Goal: Transaction & Acquisition: Purchase product/service

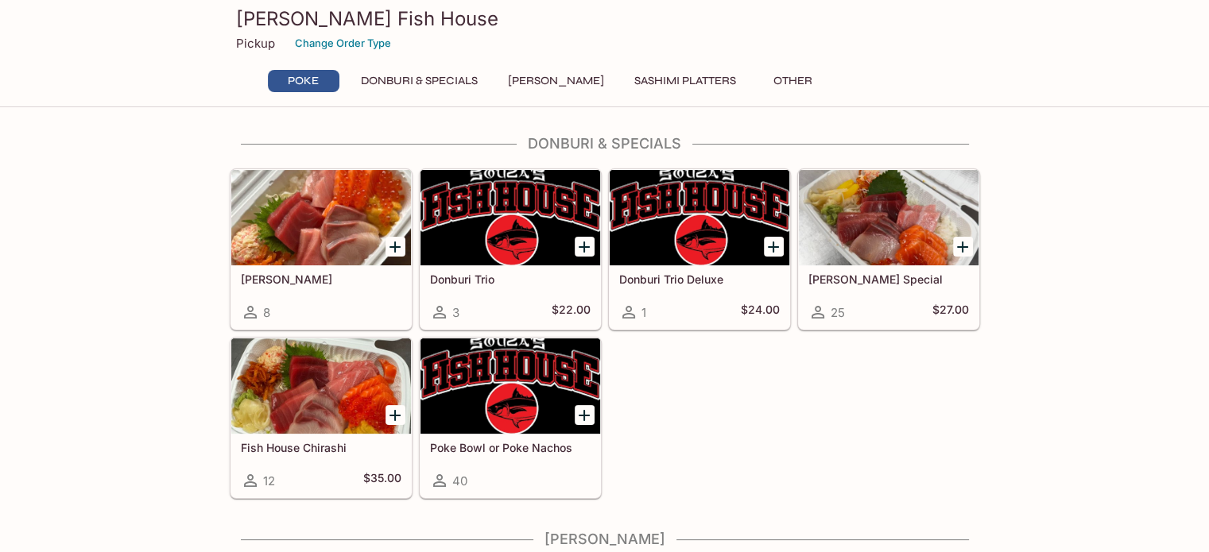
scroll to position [234, 0]
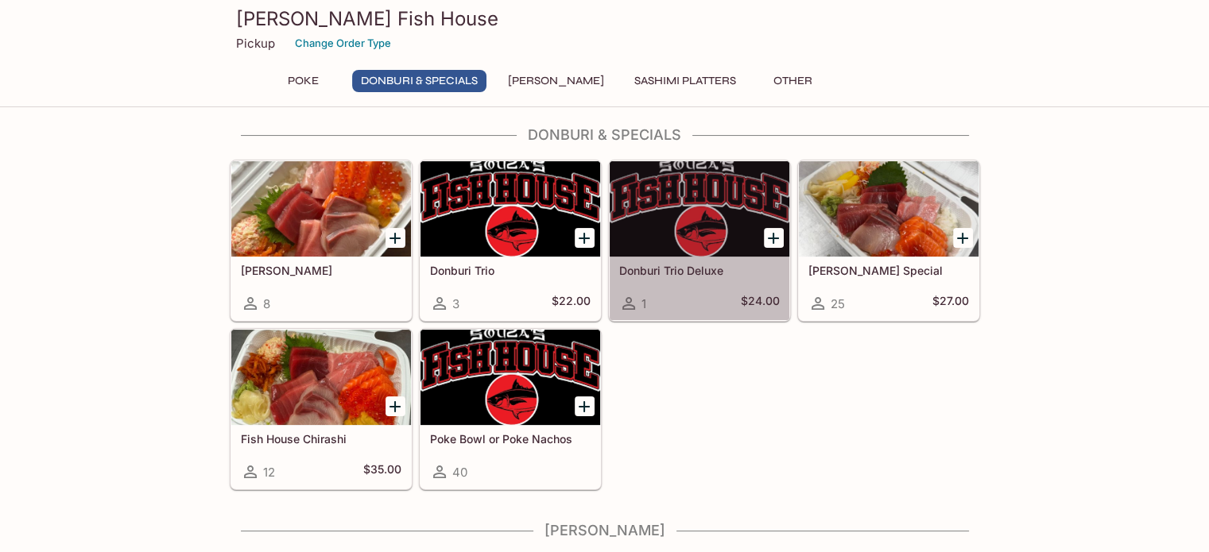
click at [707, 264] on h5 "Donburi Trio Deluxe" at bounding box center [699, 271] width 161 height 14
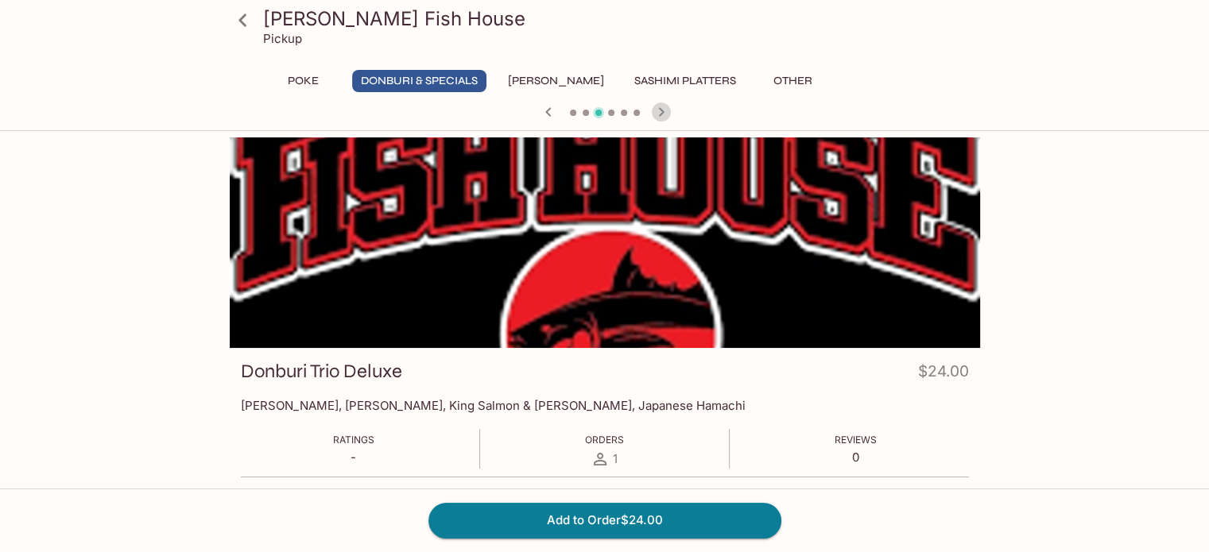
click at [661, 110] on icon "button" at bounding box center [661, 112] width 19 height 19
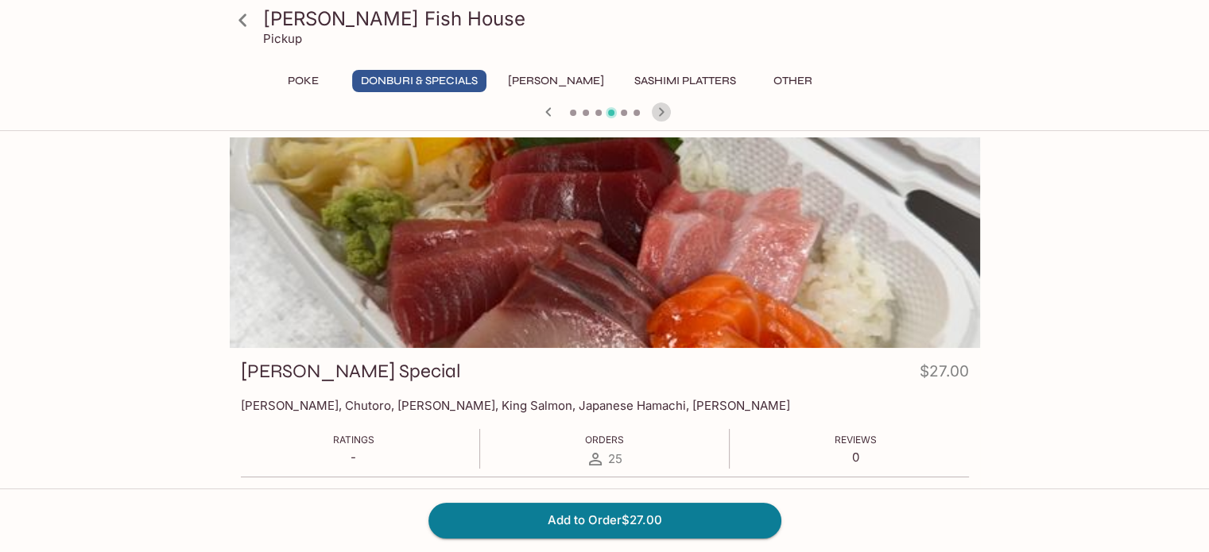
click at [661, 110] on icon "button" at bounding box center [661, 112] width 19 height 19
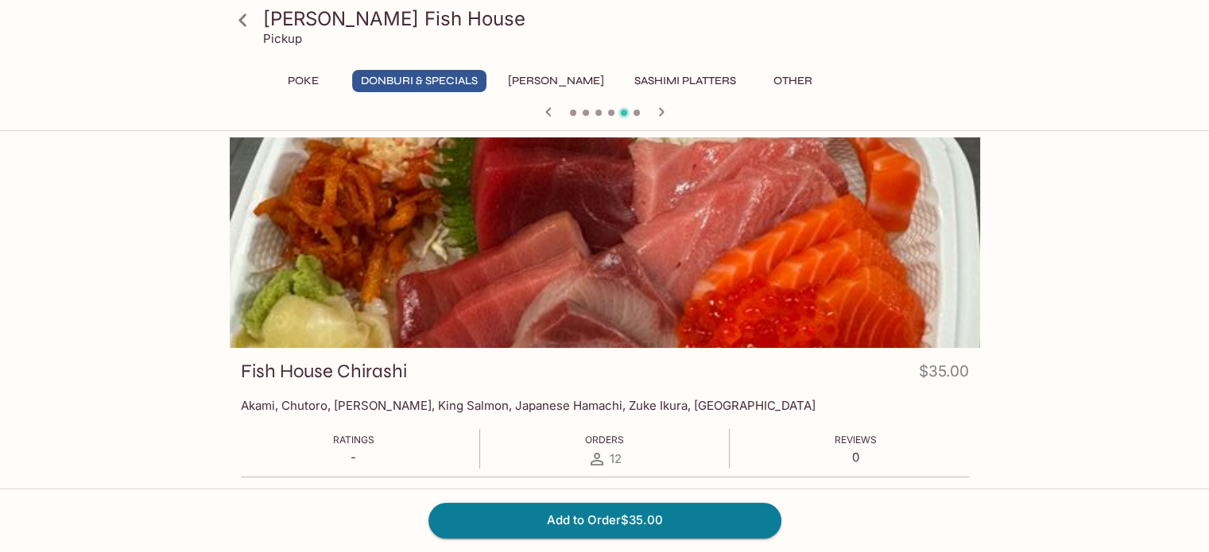
click at [661, 110] on icon "button" at bounding box center [661, 112] width 19 height 19
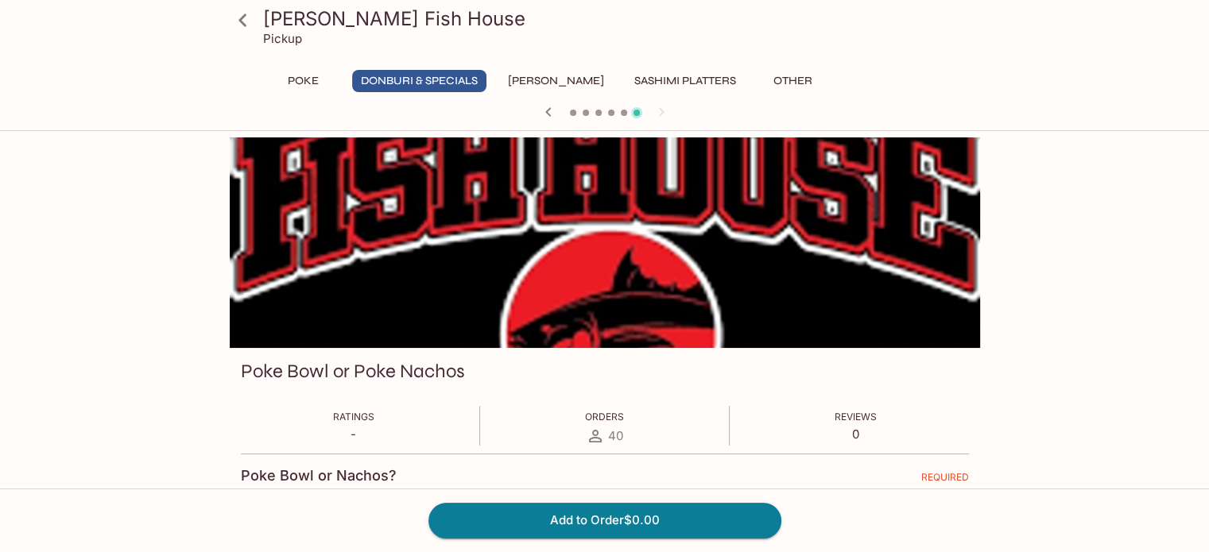
click at [548, 110] on icon "button" at bounding box center [548, 112] width 19 height 19
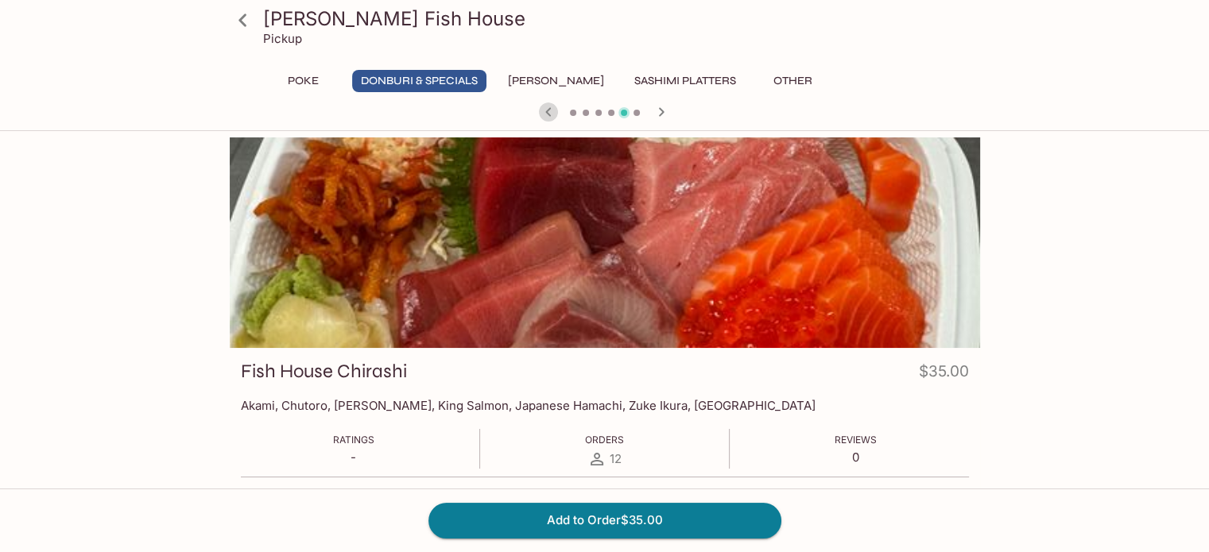
click at [548, 110] on icon "button" at bounding box center [548, 112] width 19 height 19
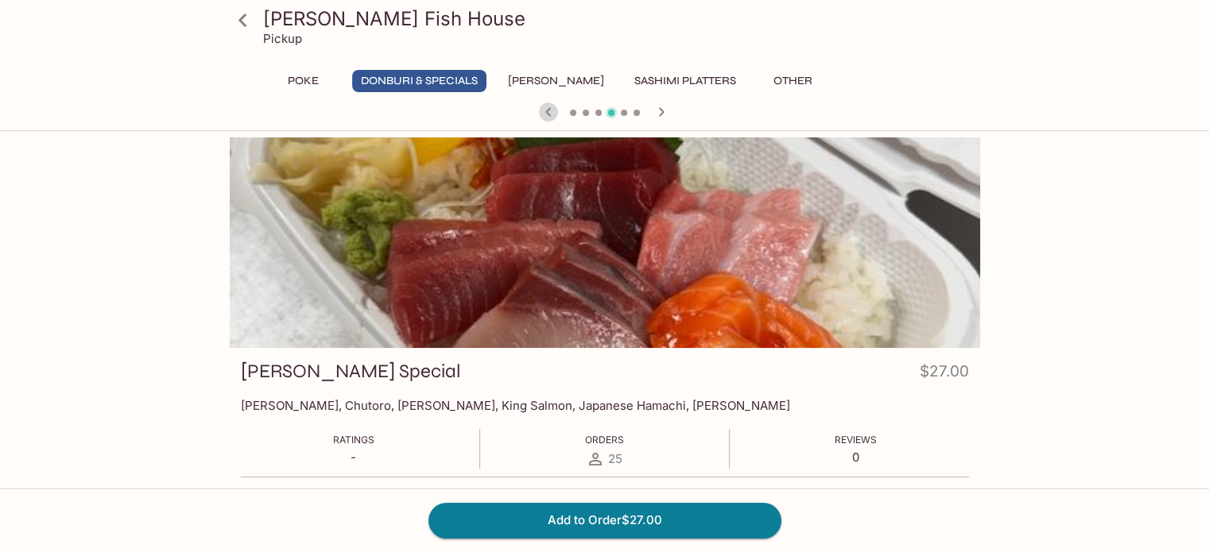
click at [548, 110] on icon "button" at bounding box center [548, 112] width 19 height 19
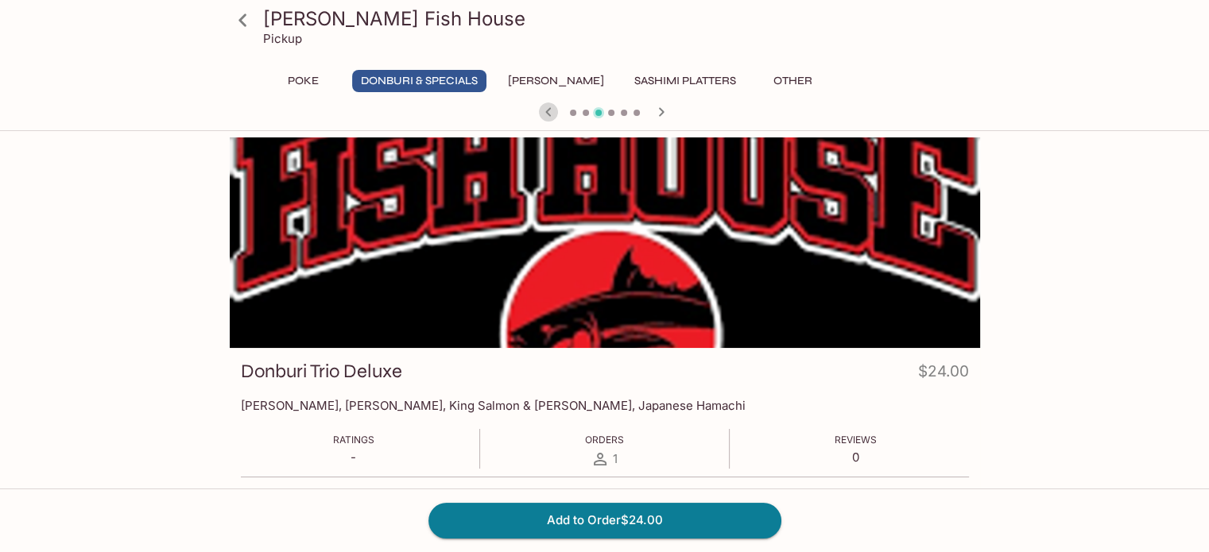
click at [548, 110] on icon "button" at bounding box center [548, 112] width 19 height 19
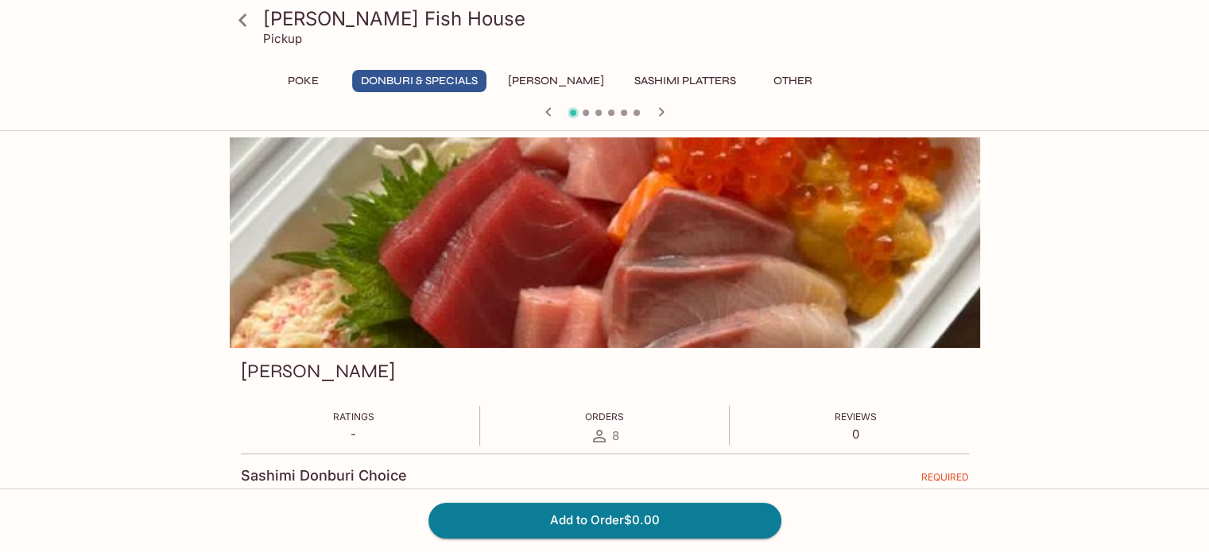
click at [242, 17] on icon at bounding box center [242, 20] width 8 height 13
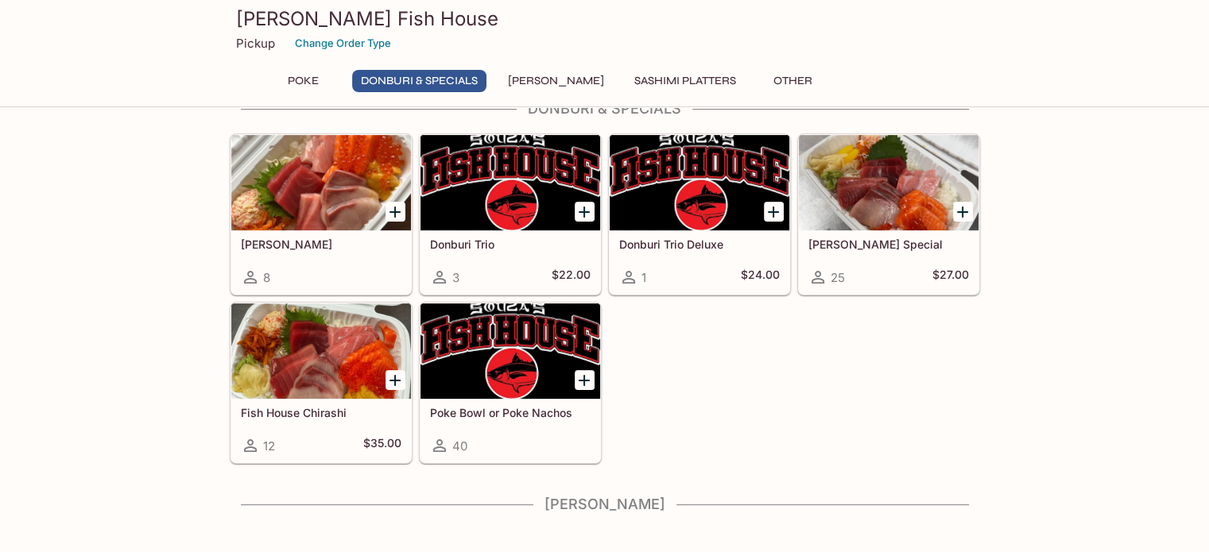
scroll to position [262, 0]
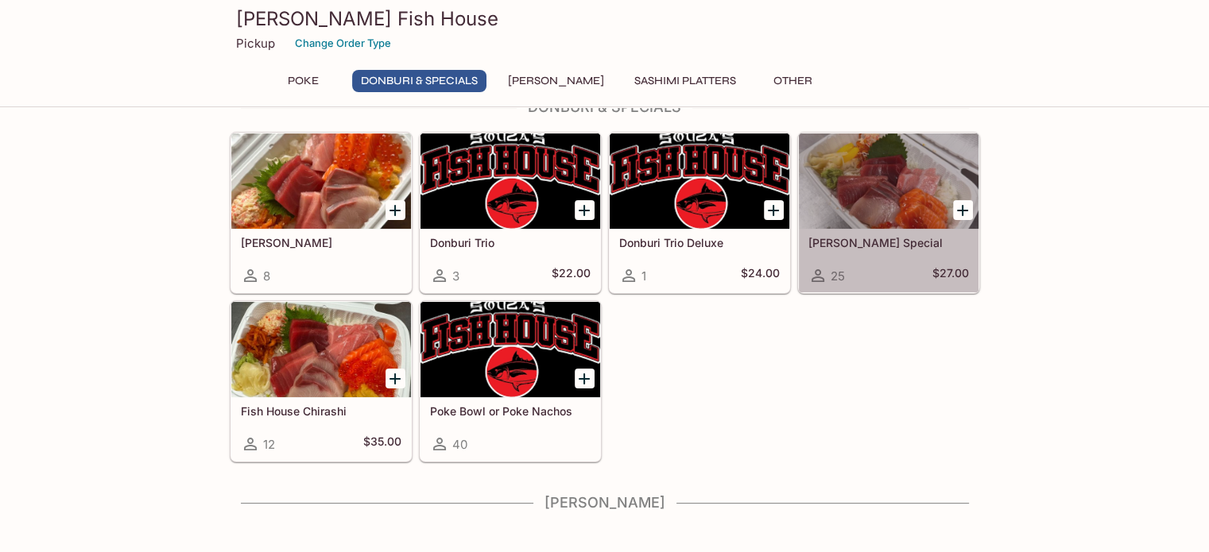
click at [871, 262] on div "Souza Special 25 $27.00" at bounding box center [889, 261] width 180 height 64
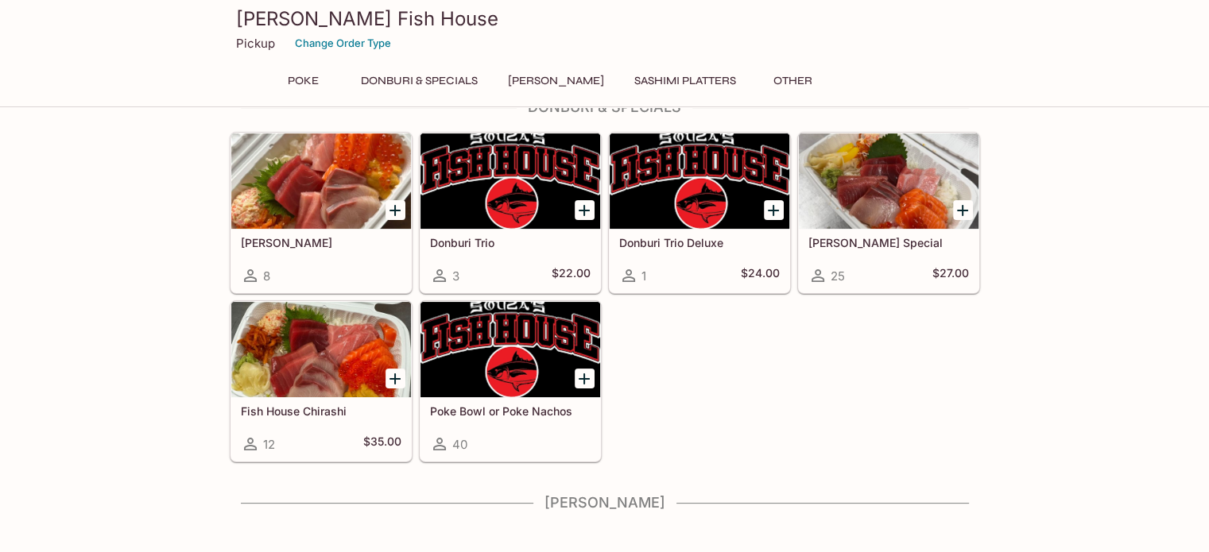
scroll to position [346, 0]
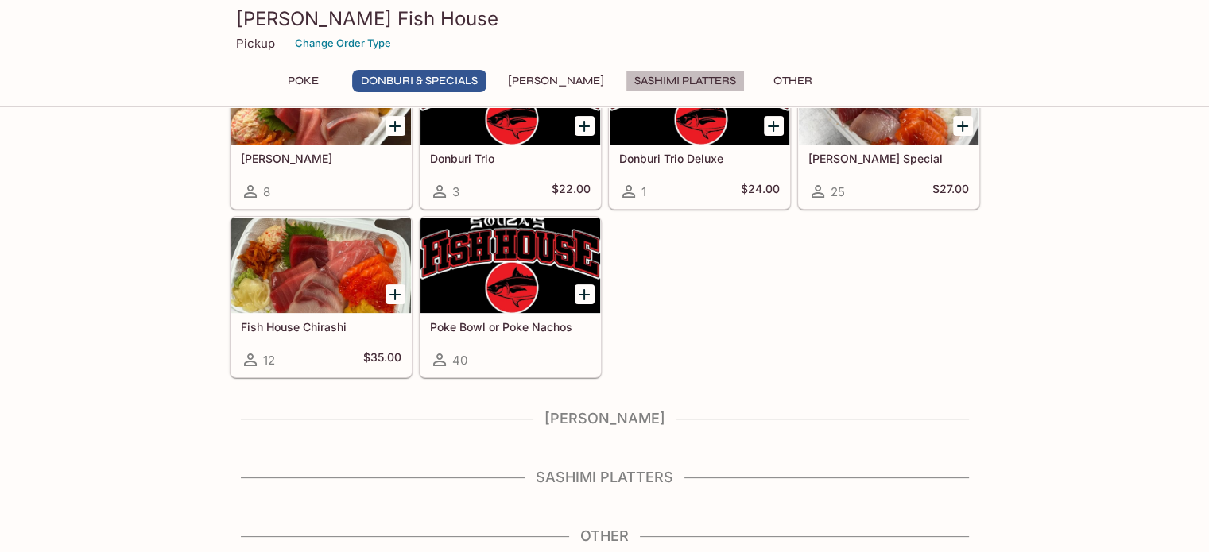
click at [654, 78] on button "Sashimi Platters" at bounding box center [684, 81] width 119 height 22
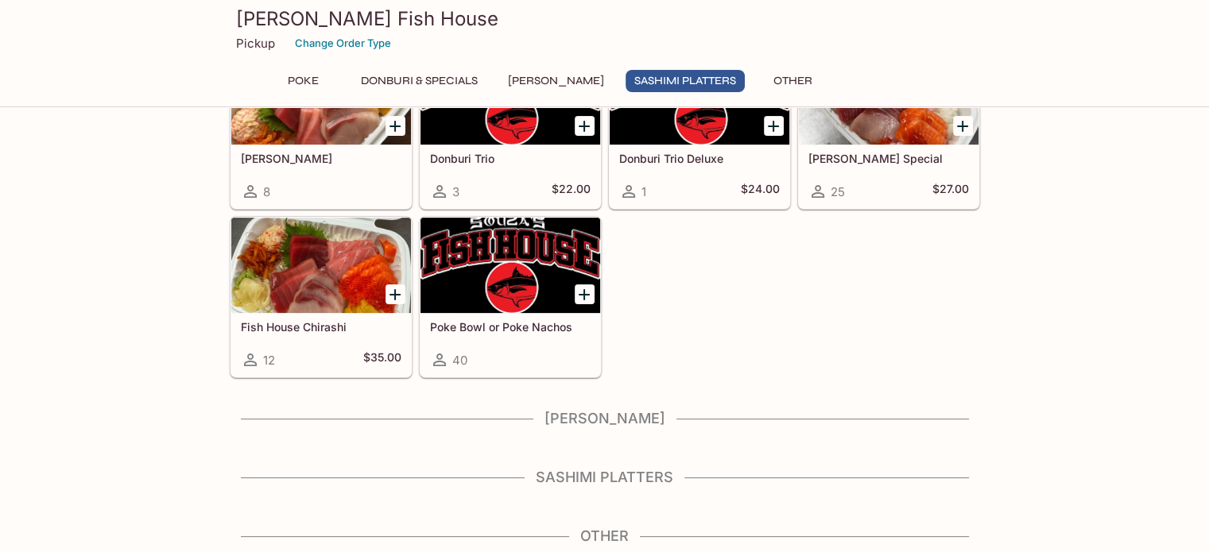
scroll to position [0, 0]
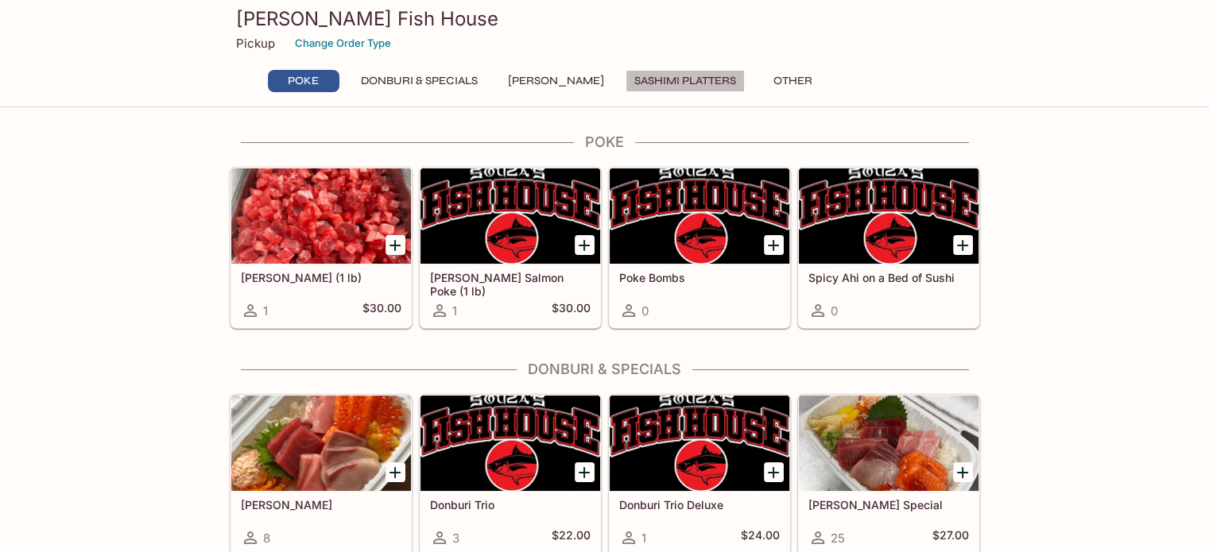
click at [640, 78] on button "Sashimi Platters" at bounding box center [684, 81] width 119 height 22
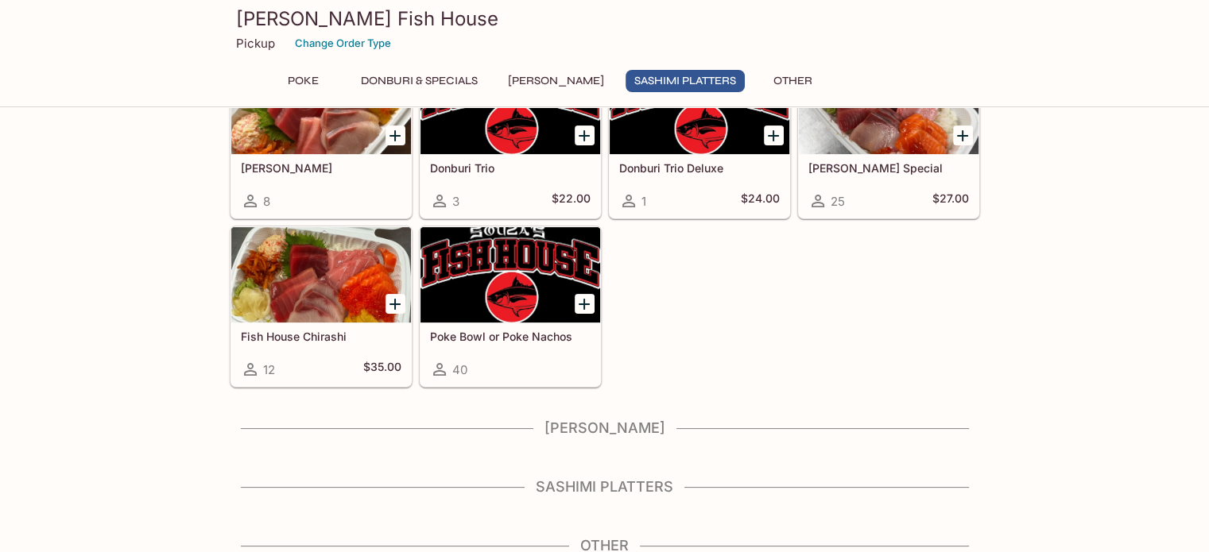
scroll to position [346, 0]
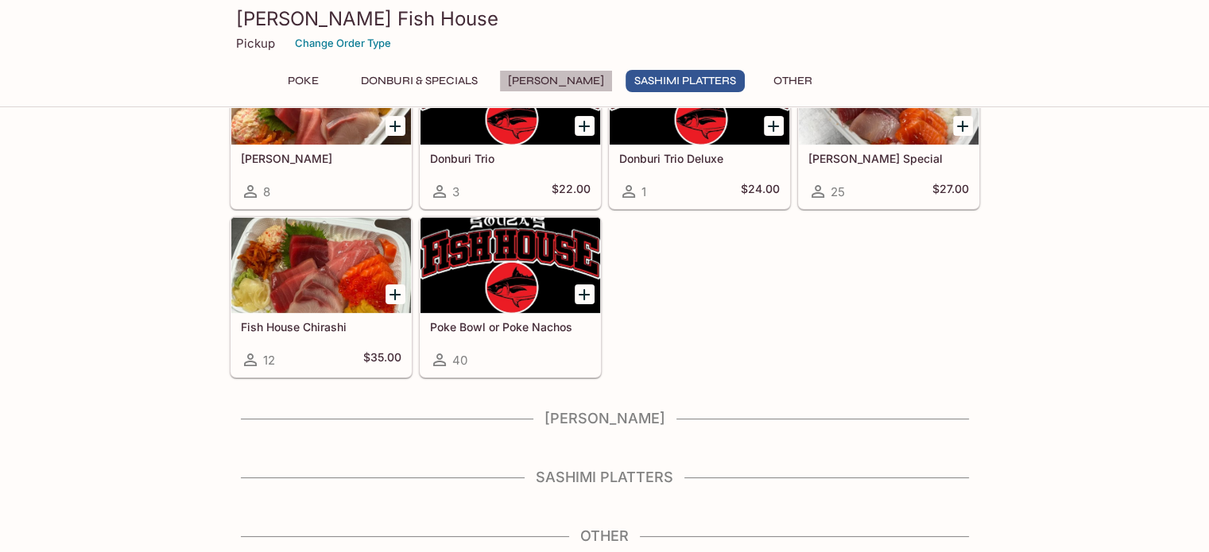
click at [564, 77] on button "[PERSON_NAME]" at bounding box center [556, 81] width 114 height 22
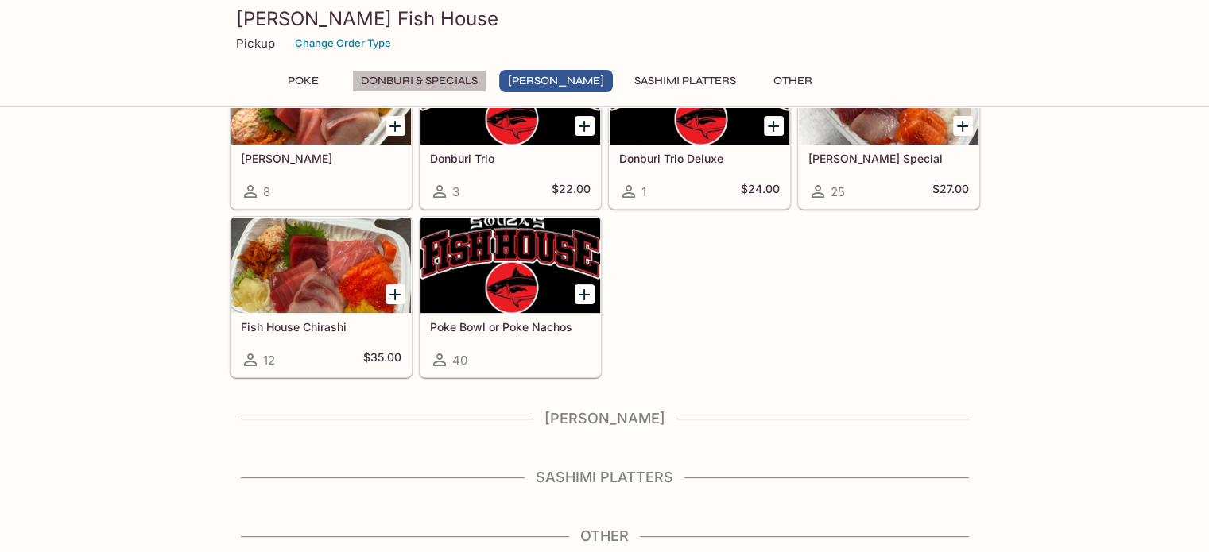
click at [449, 79] on button "Donburi & Specials" at bounding box center [419, 81] width 134 height 22
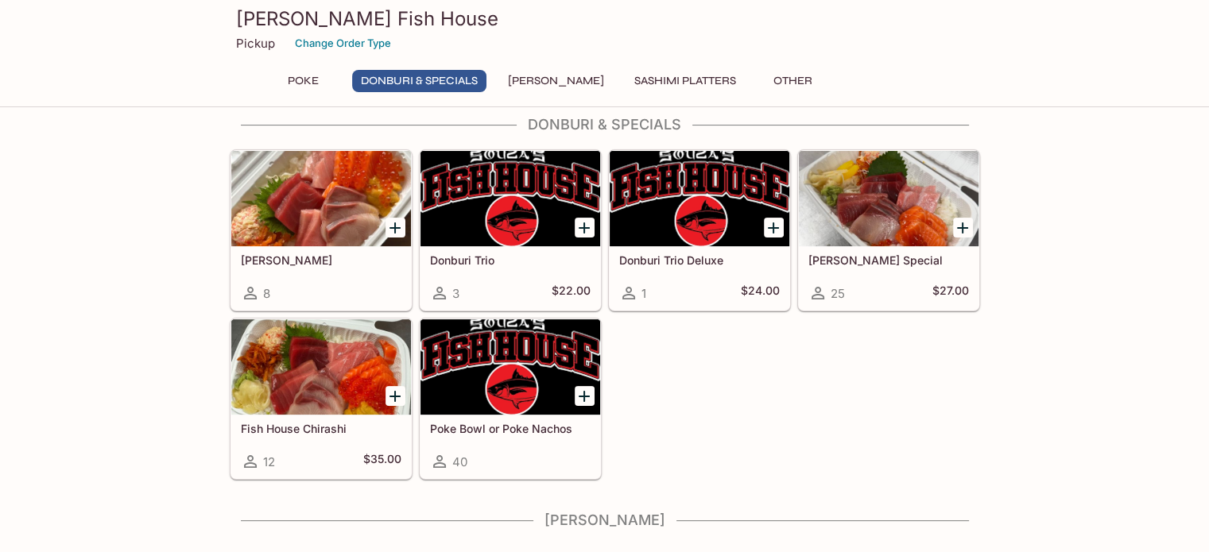
scroll to position [225, 0]
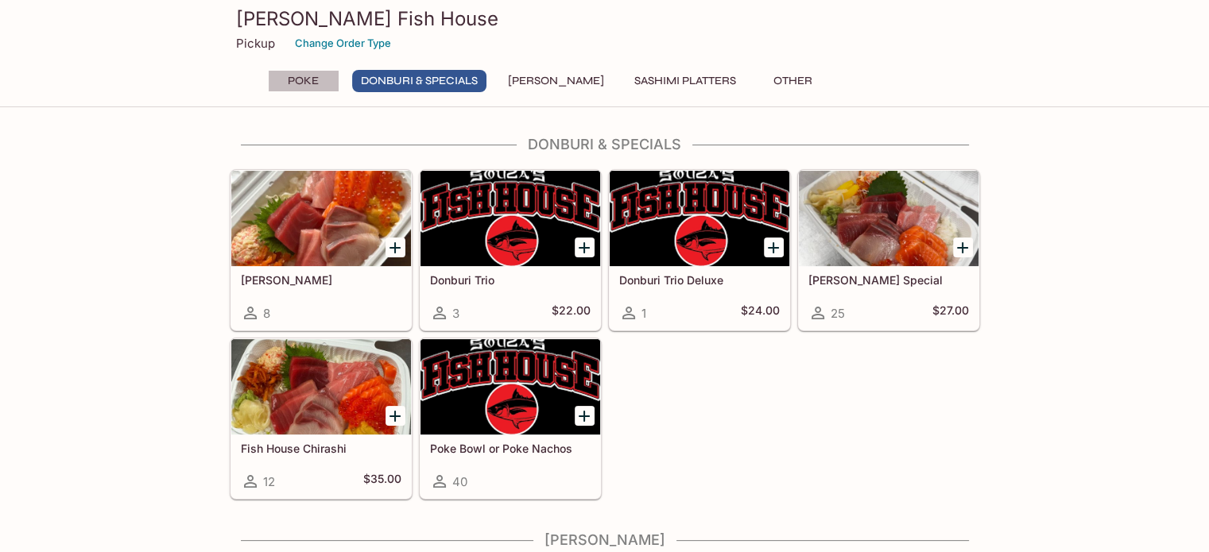
click at [306, 75] on button "Poke" at bounding box center [304, 81] width 72 height 22
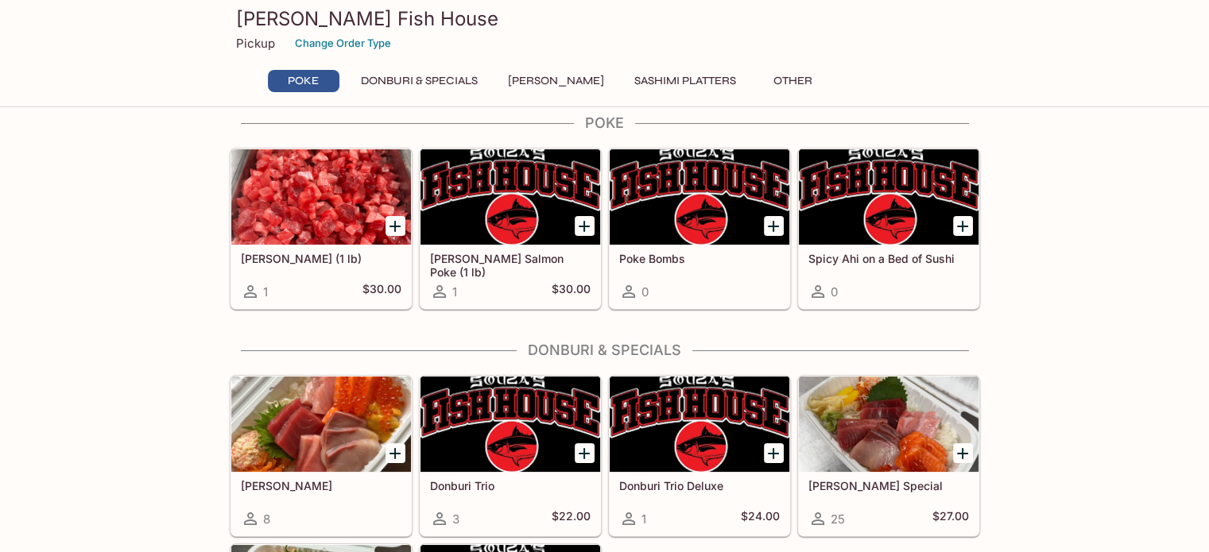
scroll to position [0, 0]
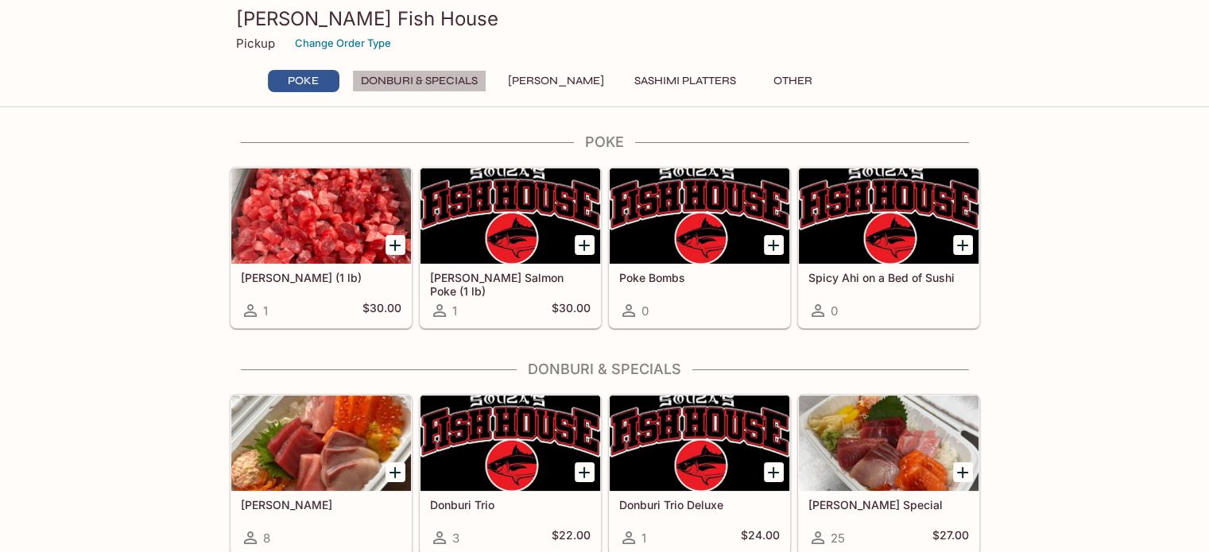
click at [402, 79] on button "Donburi & Specials" at bounding box center [419, 81] width 134 height 22
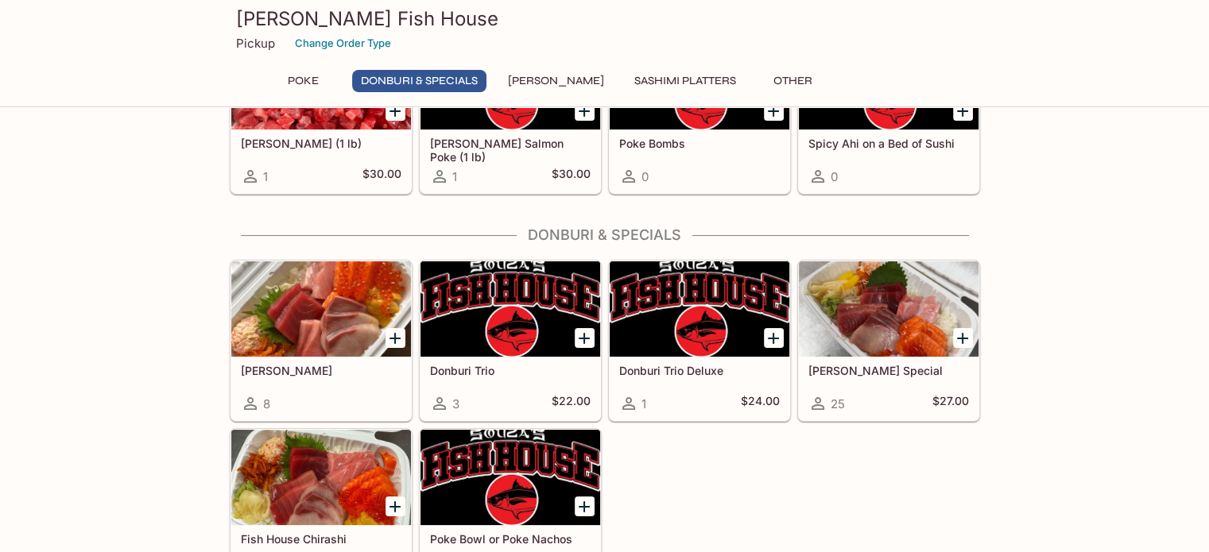
scroll to position [225, 0]
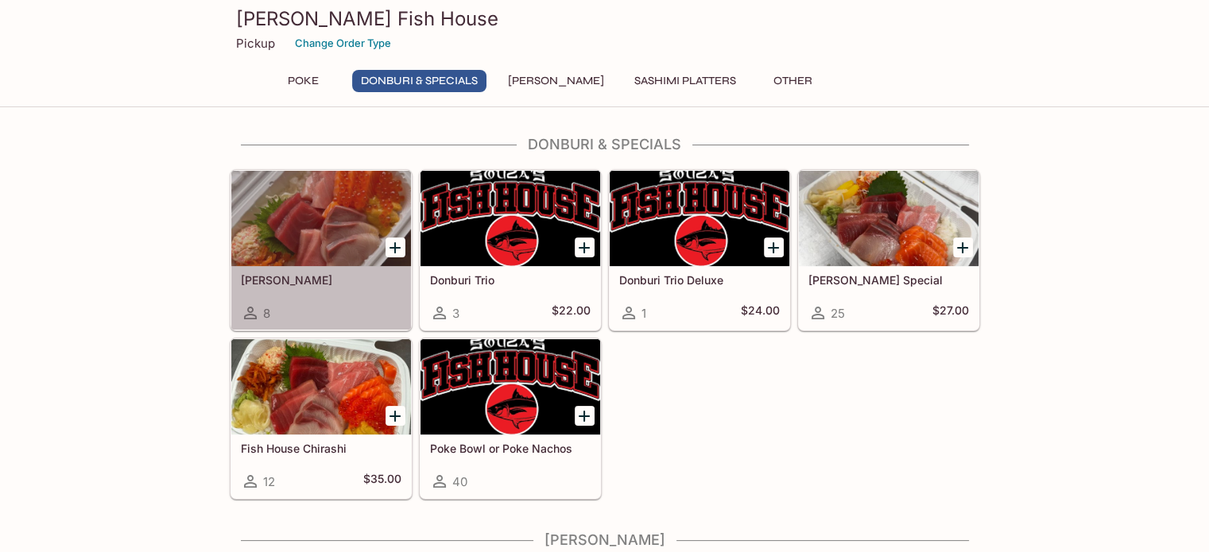
click at [313, 223] on div at bounding box center [321, 218] width 180 height 95
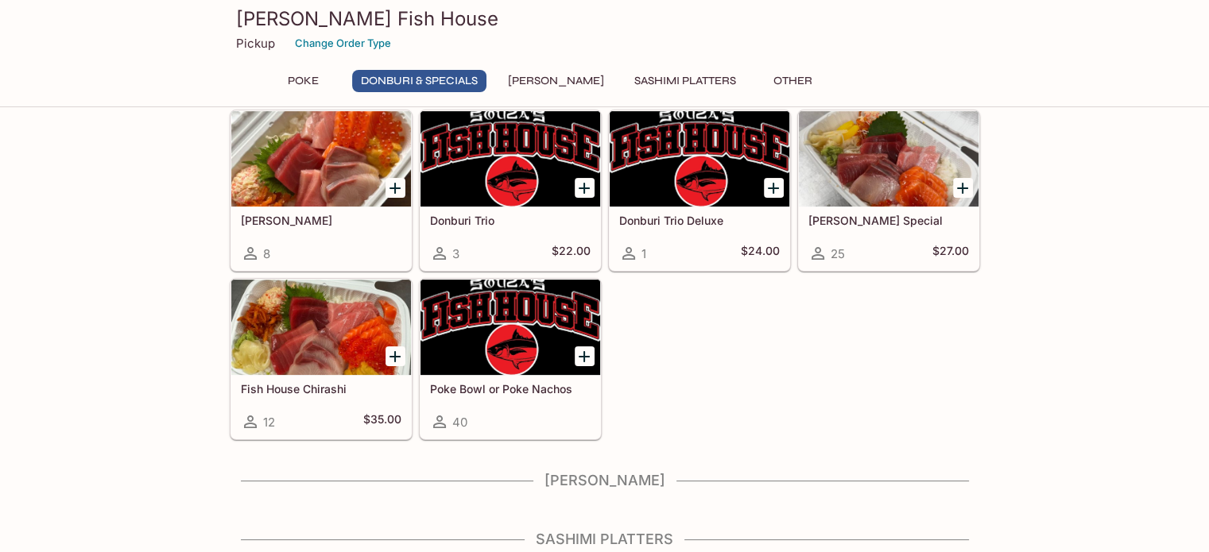
scroll to position [346, 0]
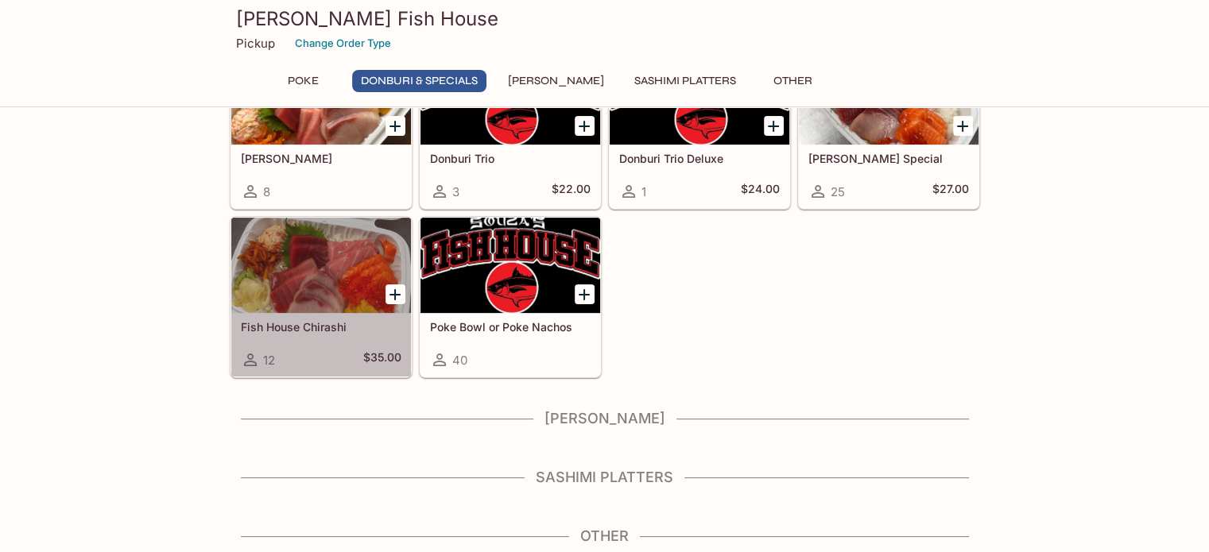
click at [334, 277] on div at bounding box center [321, 265] width 180 height 95
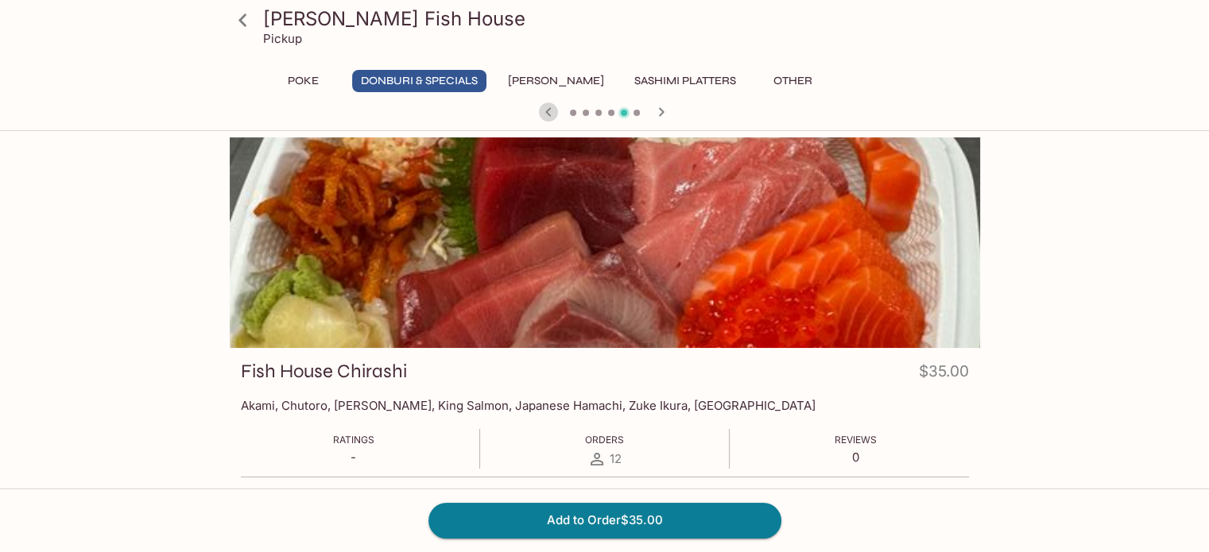
click at [550, 110] on icon "button" at bounding box center [548, 112] width 19 height 19
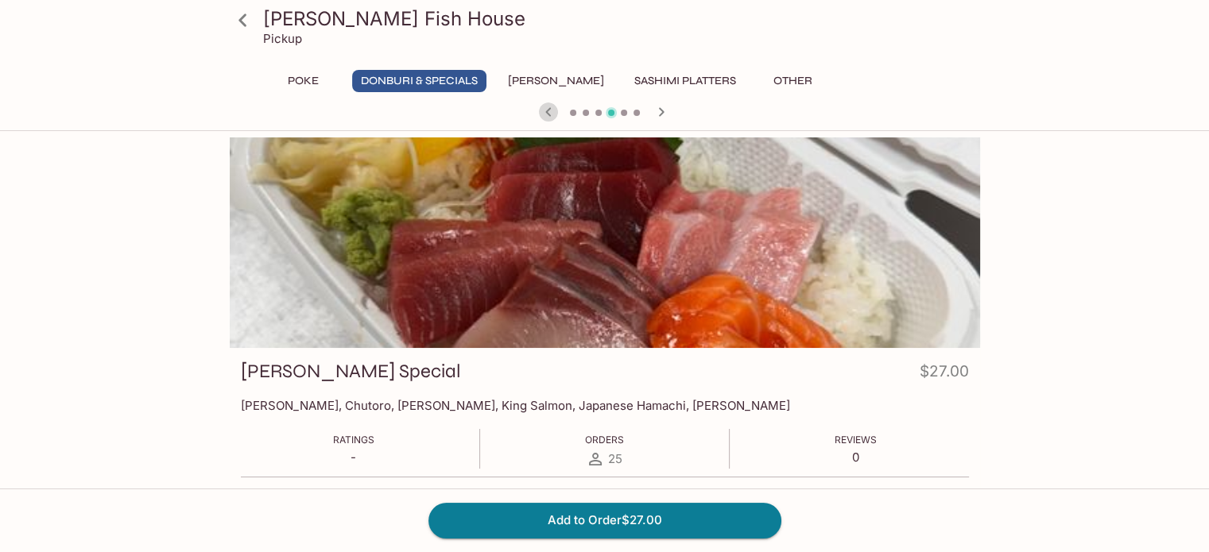
click at [550, 110] on icon "button" at bounding box center [548, 112] width 19 height 19
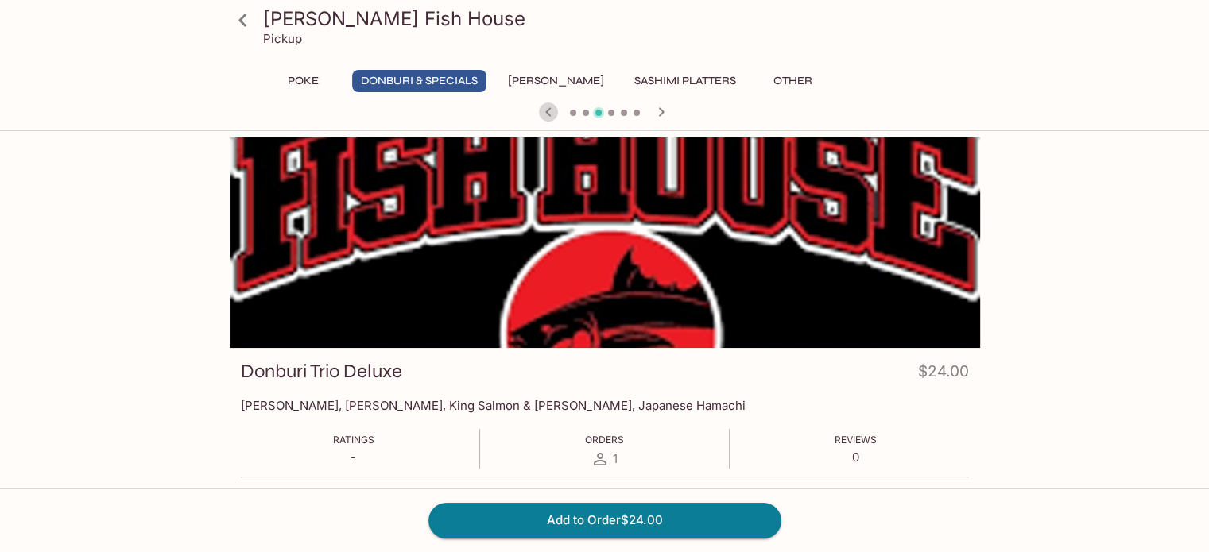
click at [550, 110] on icon "button" at bounding box center [548, 112] width 19 height 19
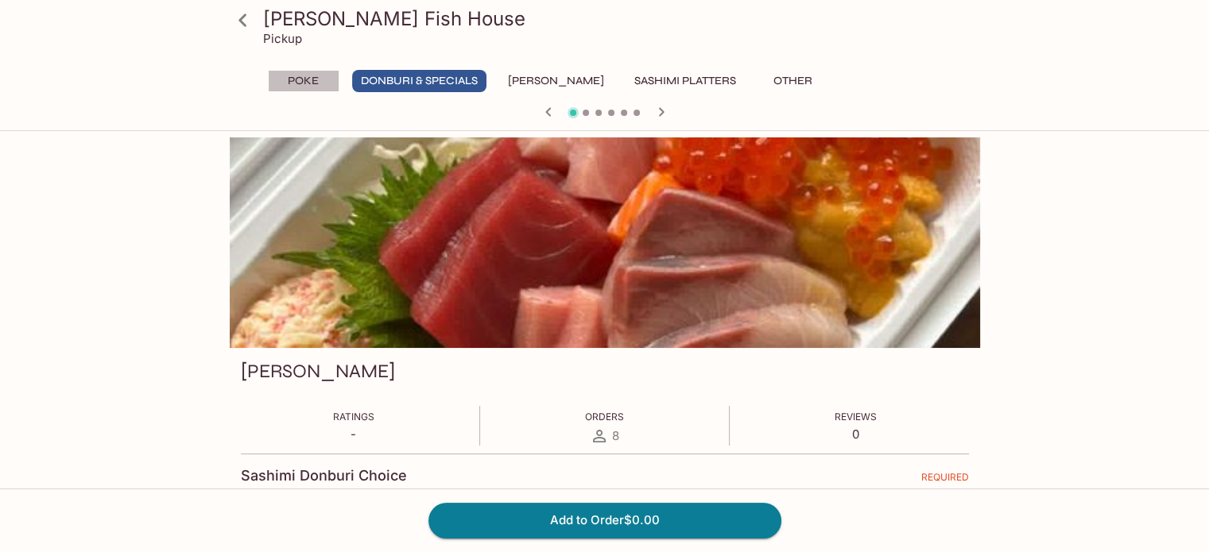
click at [299, 77] on button "Poke" at bounding box center [304, 81] width 72 height 22
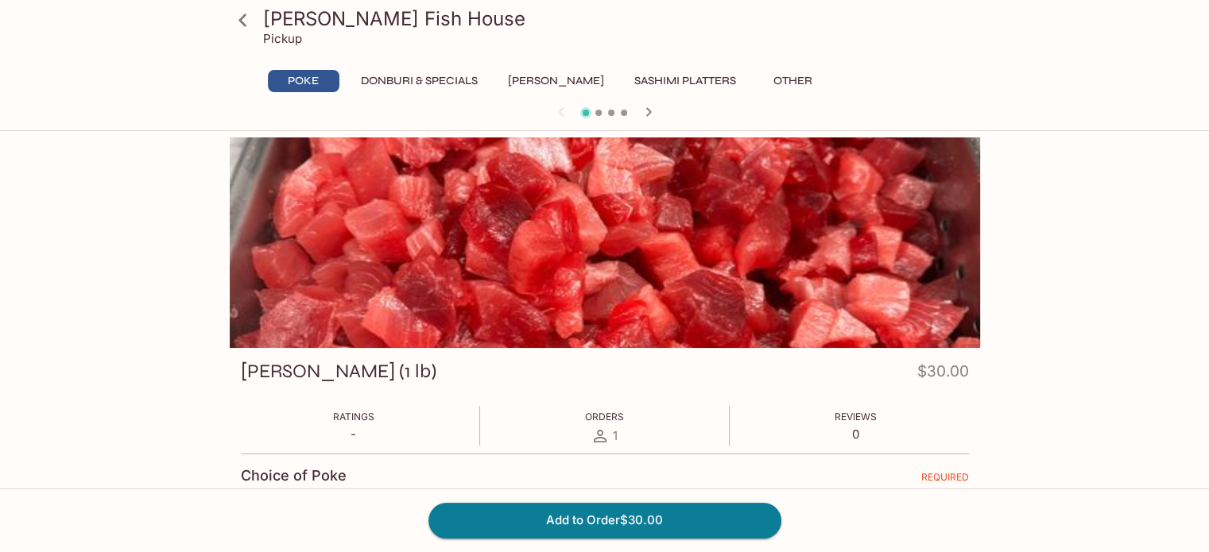
click at [79, 282] on div "Souza's Fish House Pickup Poke Donburi & Specials Sushi Cakes Sashimi Platters …" at bounding box center [604, 413] width 1209 height 552
